Goal: Navigation & Orientation: Find specific page/section

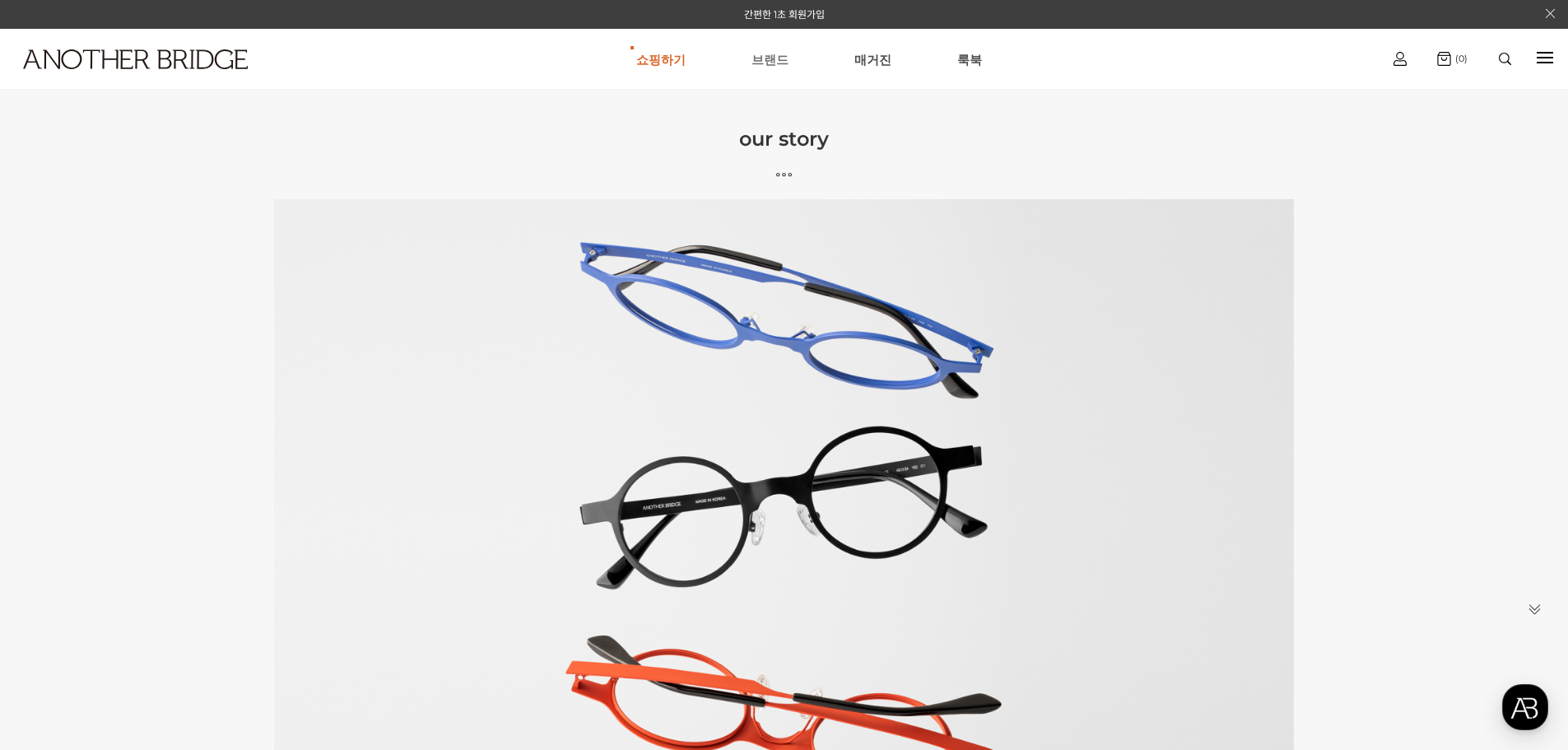
click at [758, 49] on link "브랜드" at bounding box center [770, 60] width 37 height 60
click at [885, 61] on link "매거진" at bounding box center [873, 60] width 37 height 60
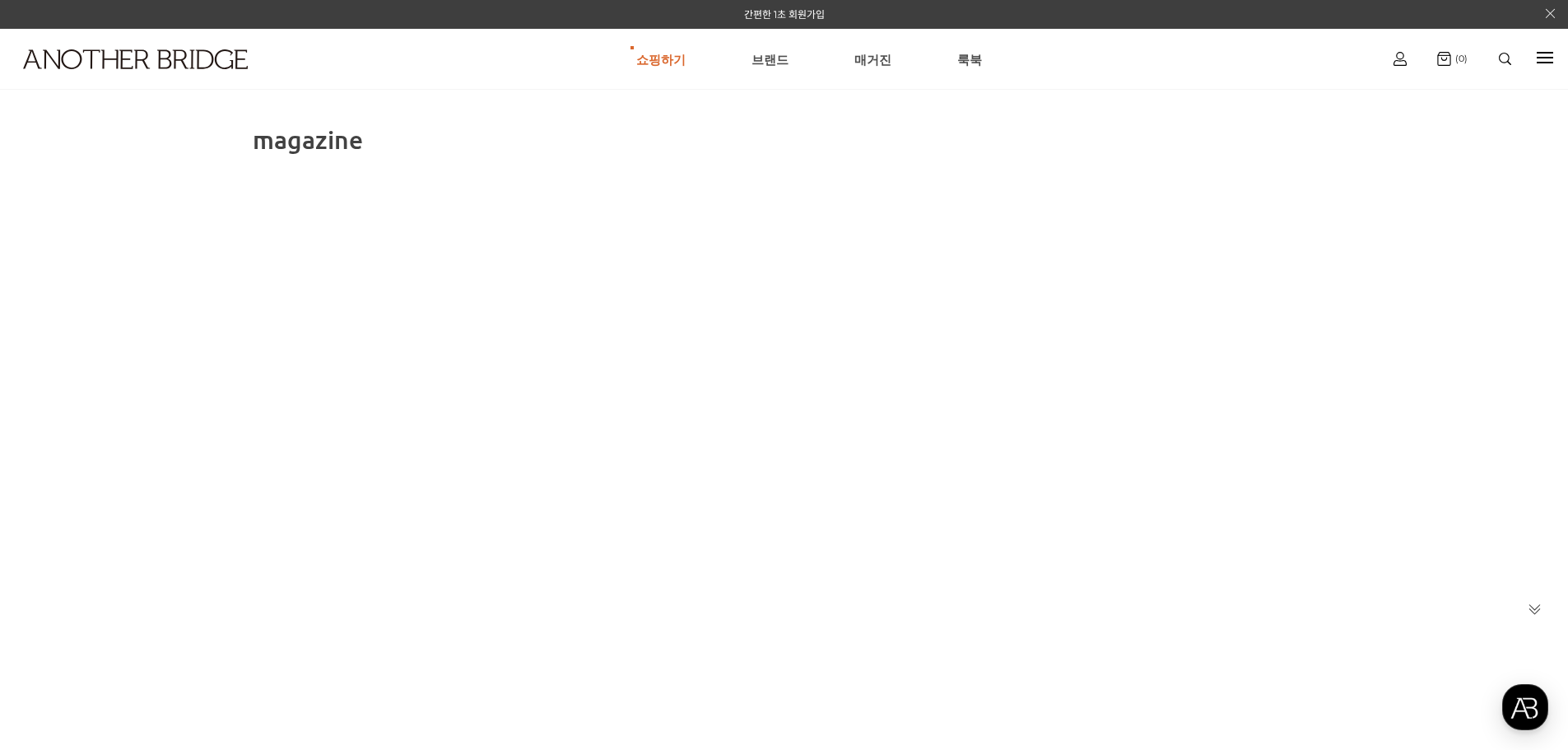
click at [623, 57] on ul "쇼핑하기 AnotherBridge Genzie BEST 브랜드 매거진 룩북" at bounding box center [809, 60] width 1129 height 60
click at [640, 55] on ul "쇼핑하기 AnotherBridge Genzie BEST 브랜드 매거진 룩북" at bounding box center [809, 60] width 1129 height 60
click at [937, 60] on ul "쇼핑하기 AnotherBridge Genzie BEST 브랜드 매거진 룩북" at bounding box center [809, 60] width 1129 height 60
click at [938, 60] on ul "쇼핑하기 AnotherBridge Genzie BEST 브랜드 매거진 룩북" at bounding box center [809, 60] width 1129 height 60
click at [949, 58] on ul "쇼핑하기 AnotherBridge Genzie BEST 브랜드 매거진 룩북" at bounding box center [809, 60] width 1129 height 60
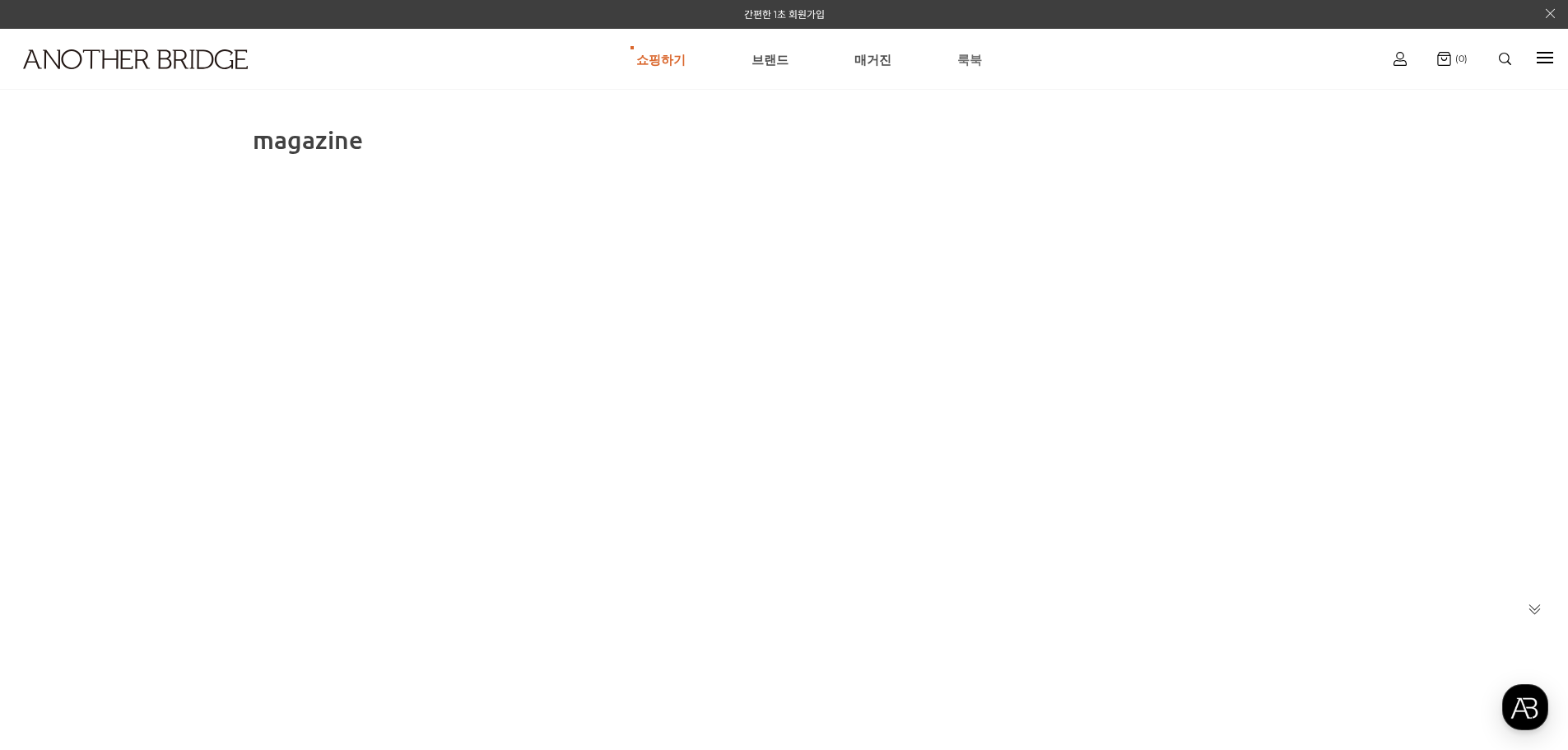
click at [964, 58] on link "룩북" at bounding box center [969, 60] width 24 height 60
click at [862, 59] on link "매거진" at bounding box center [873, 60] width 37 height 60
click at [769, 61] on link "브랜드" at bounding box center [770, 60] width 37 height 60
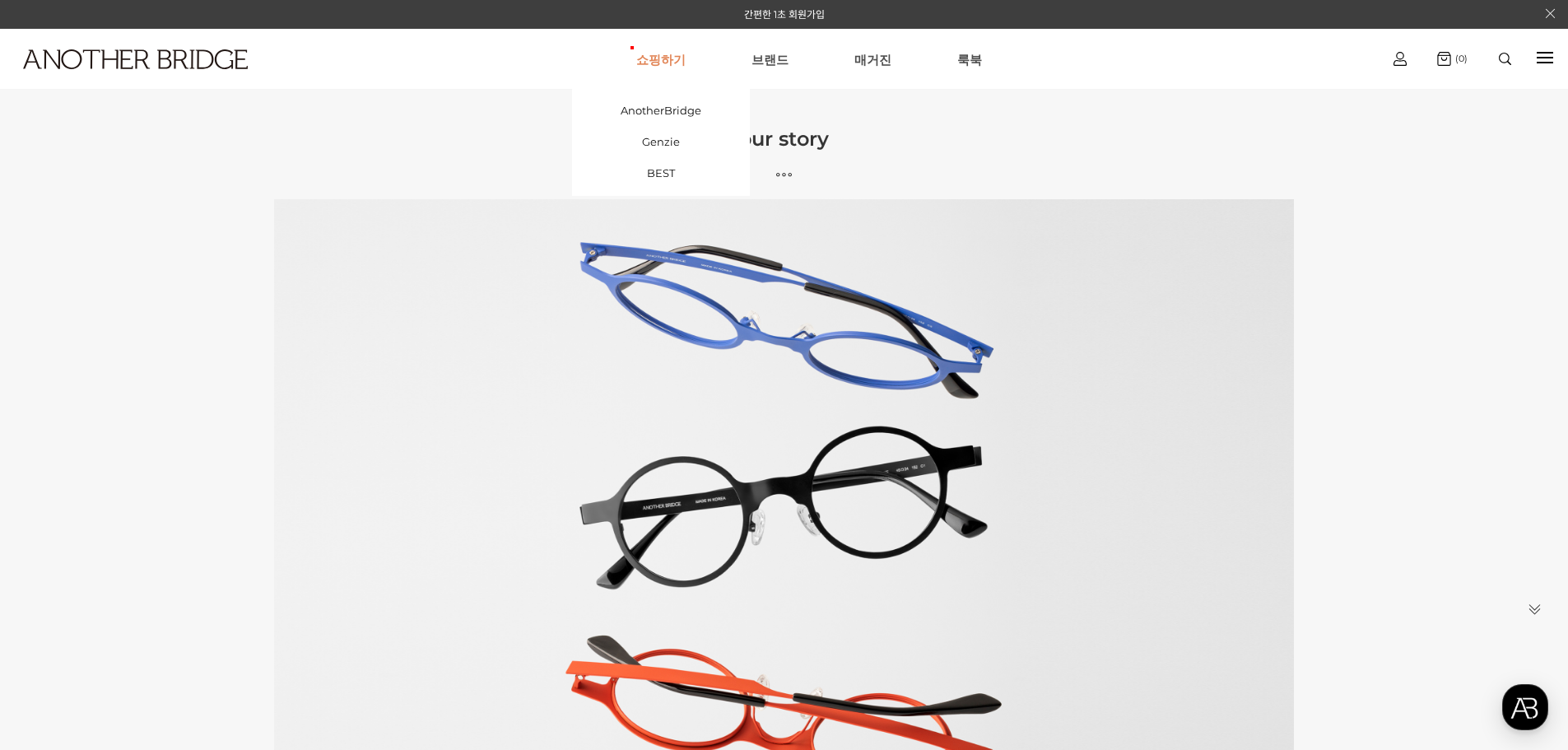
click at [667, 57] on link "쇼핑하기" at bounding box center [660, 60] width 49 height 60
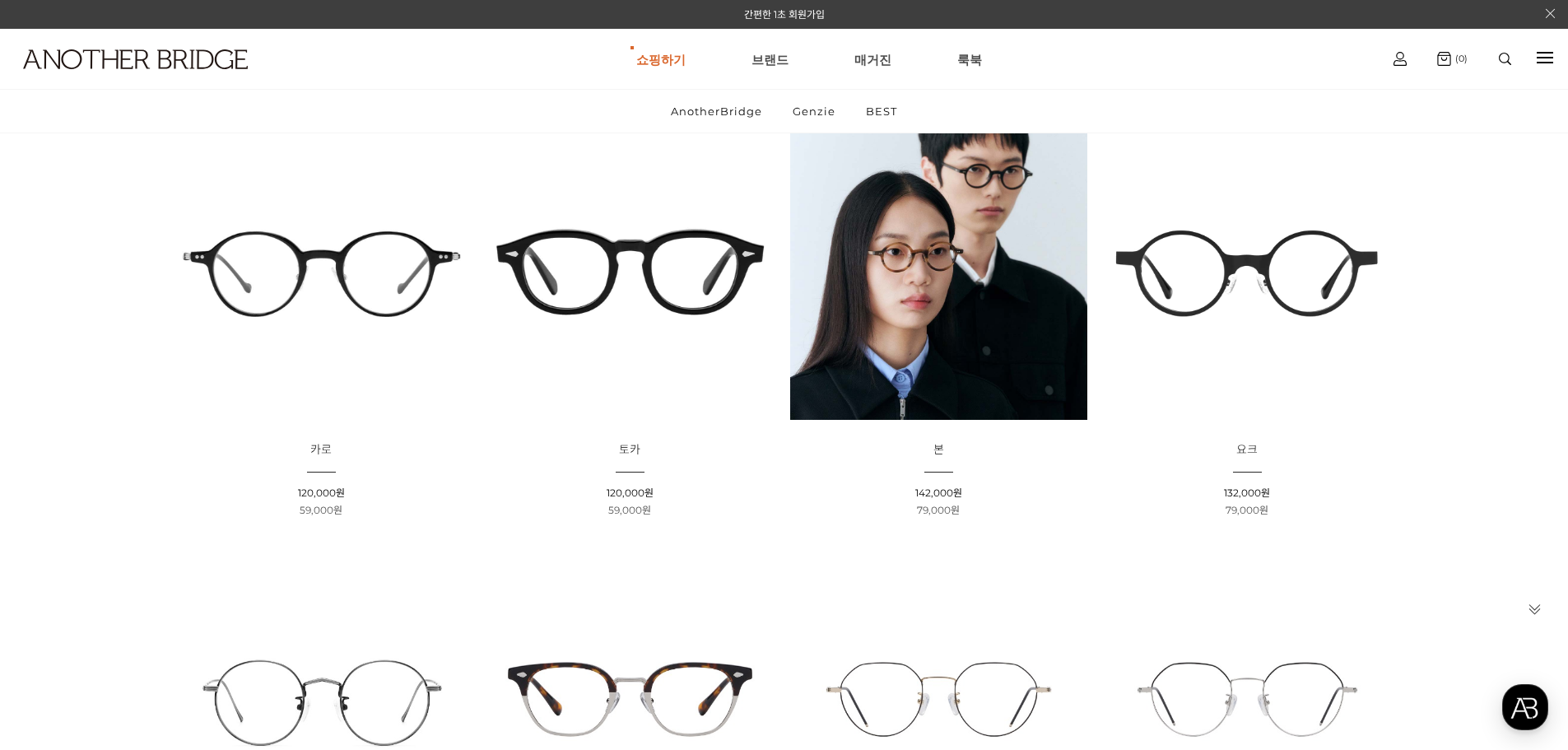
scroll to position [164, 0]
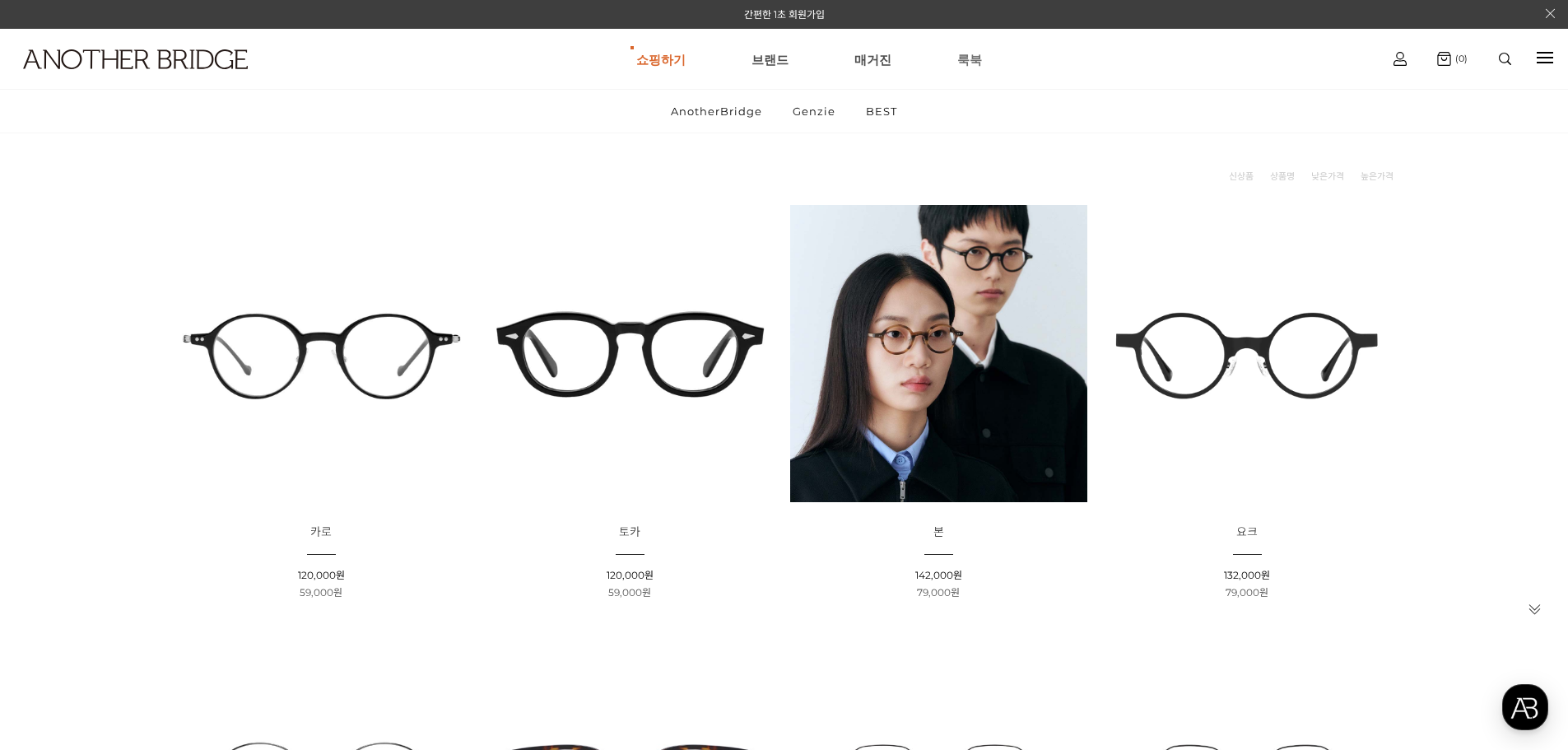
click at [966, 55] on link "룩북" at bounding box center [969, 60] width 24 height 60
